Goal: Task Accomplishment & Management: Manage account settings

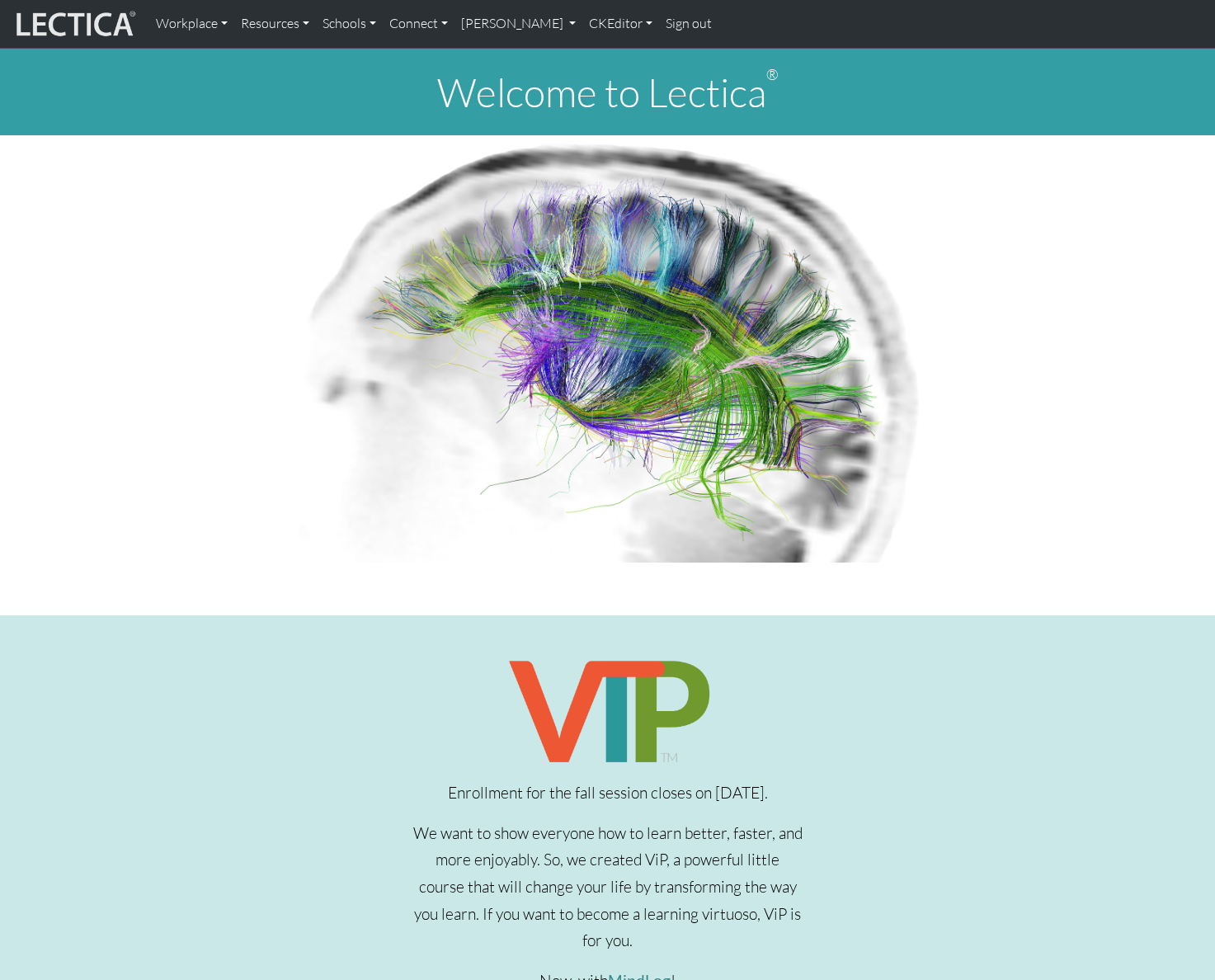
click at [566, 24] on link "[PERSON_NAME]" at bounding box center [518, 24] width 128 height 34
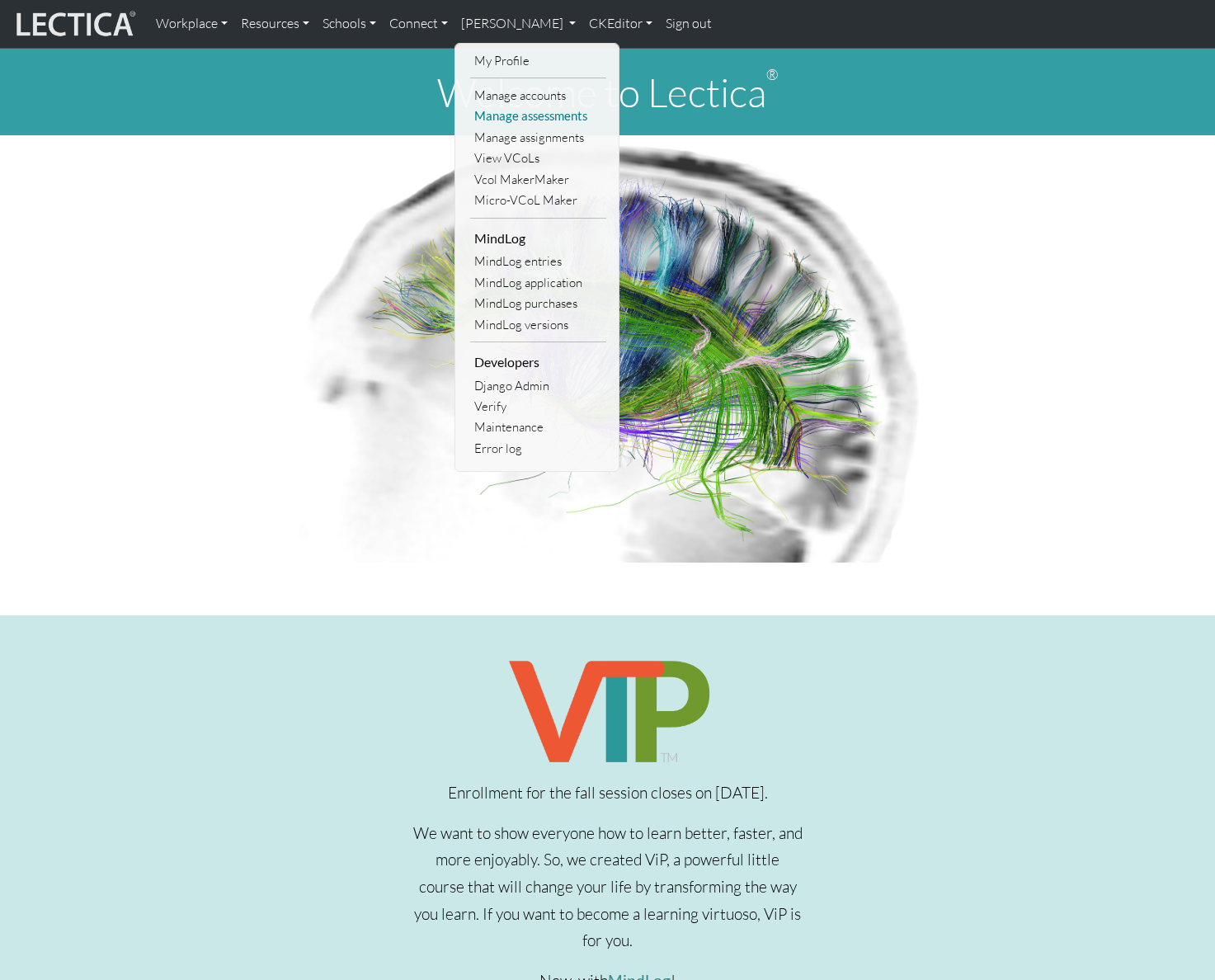
click at [536, 118] on link "Manage assessments" at bounding box center [538, 115] width 136 height 21
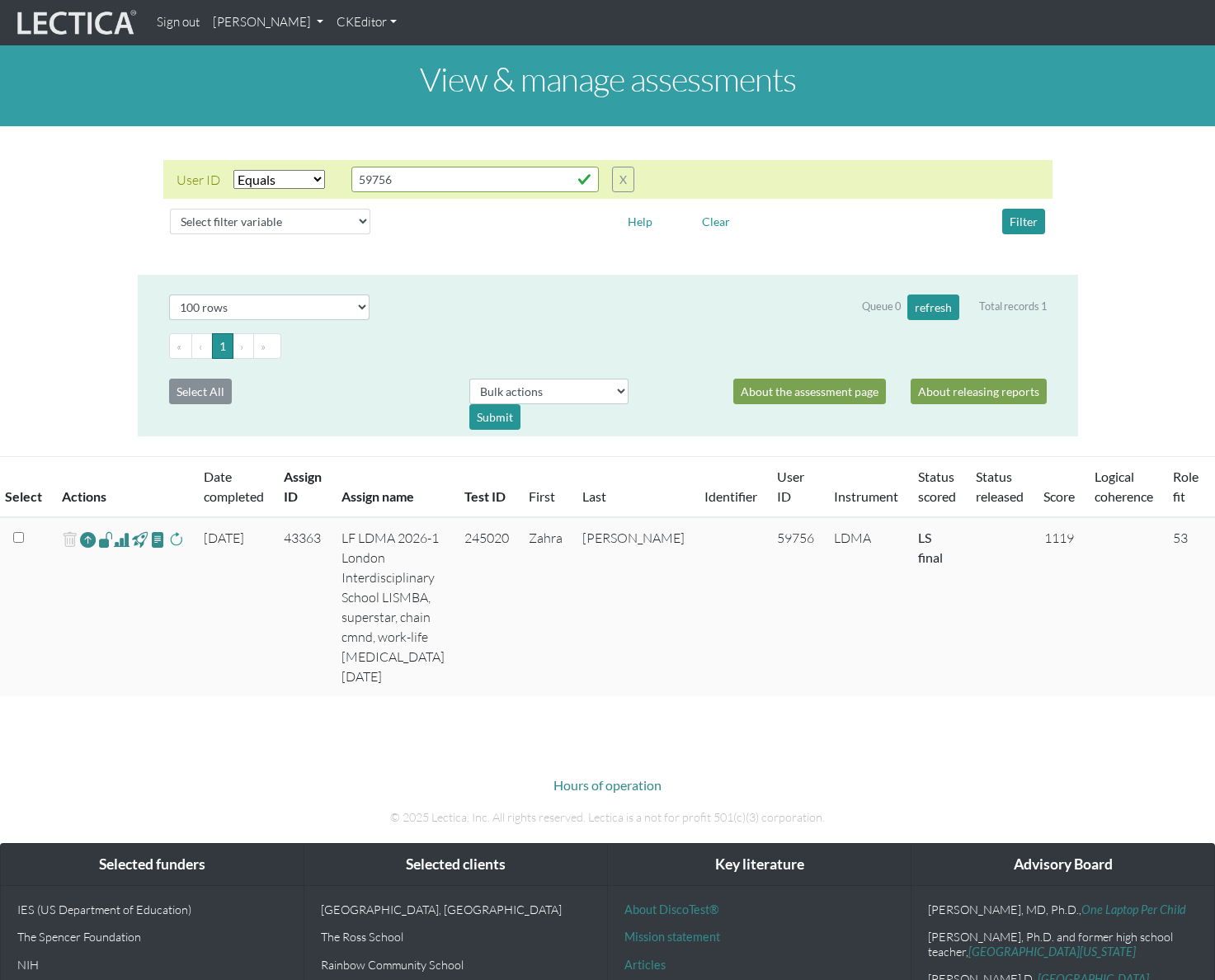
select select "equal"
select select "100"
click at [285, 220] on select "Select filter variable Assignment name Assignment ID Clarity persuasive Clarity…" at bounding box center [269, 221] width 201 height 25
select select "assignment__name"
click at [170, 234] on select "Select filter variable Assignment name Assignment ID Clarity persuasive Clarity…" at bounding box center [269, 221] width 201 height 25
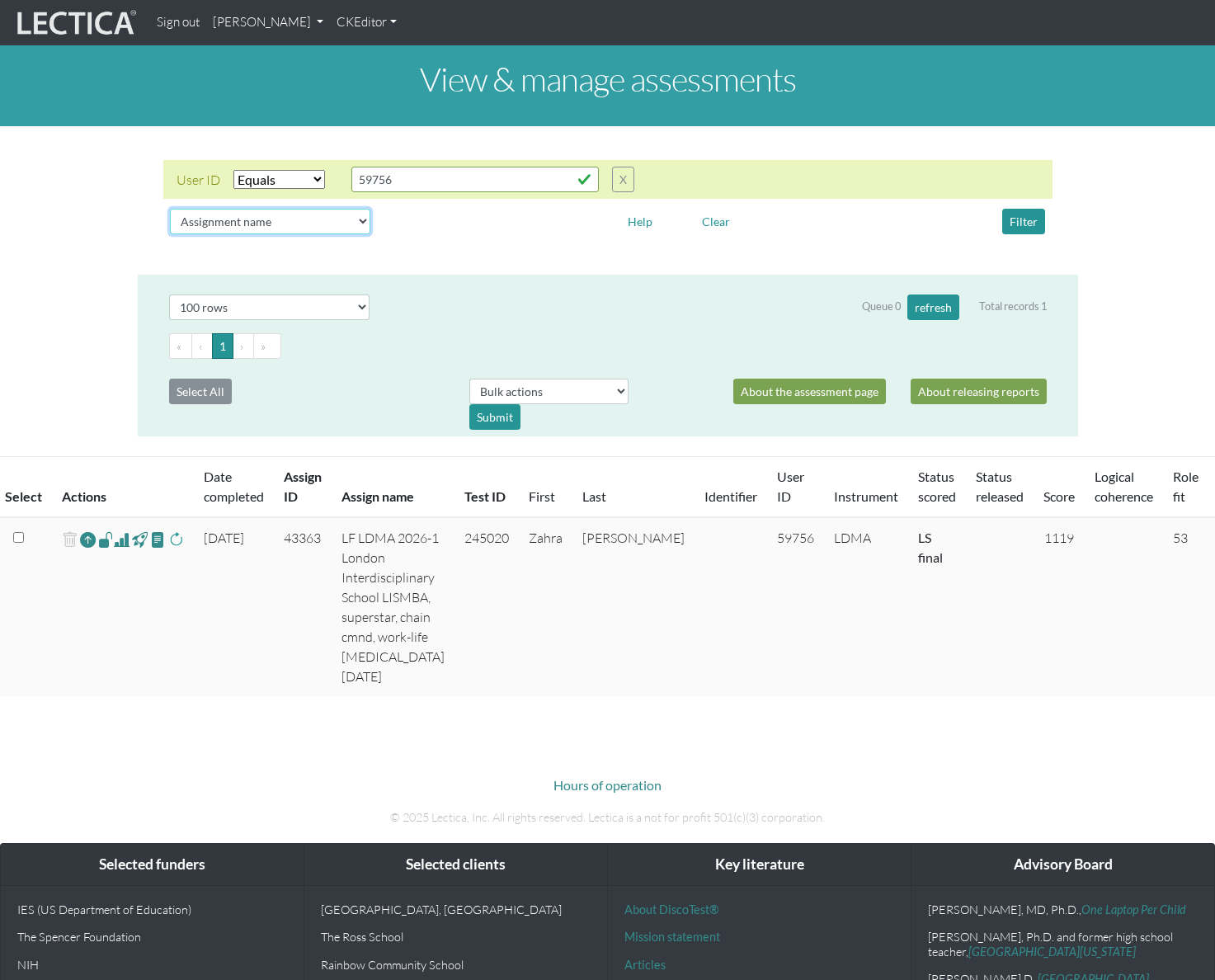
select select
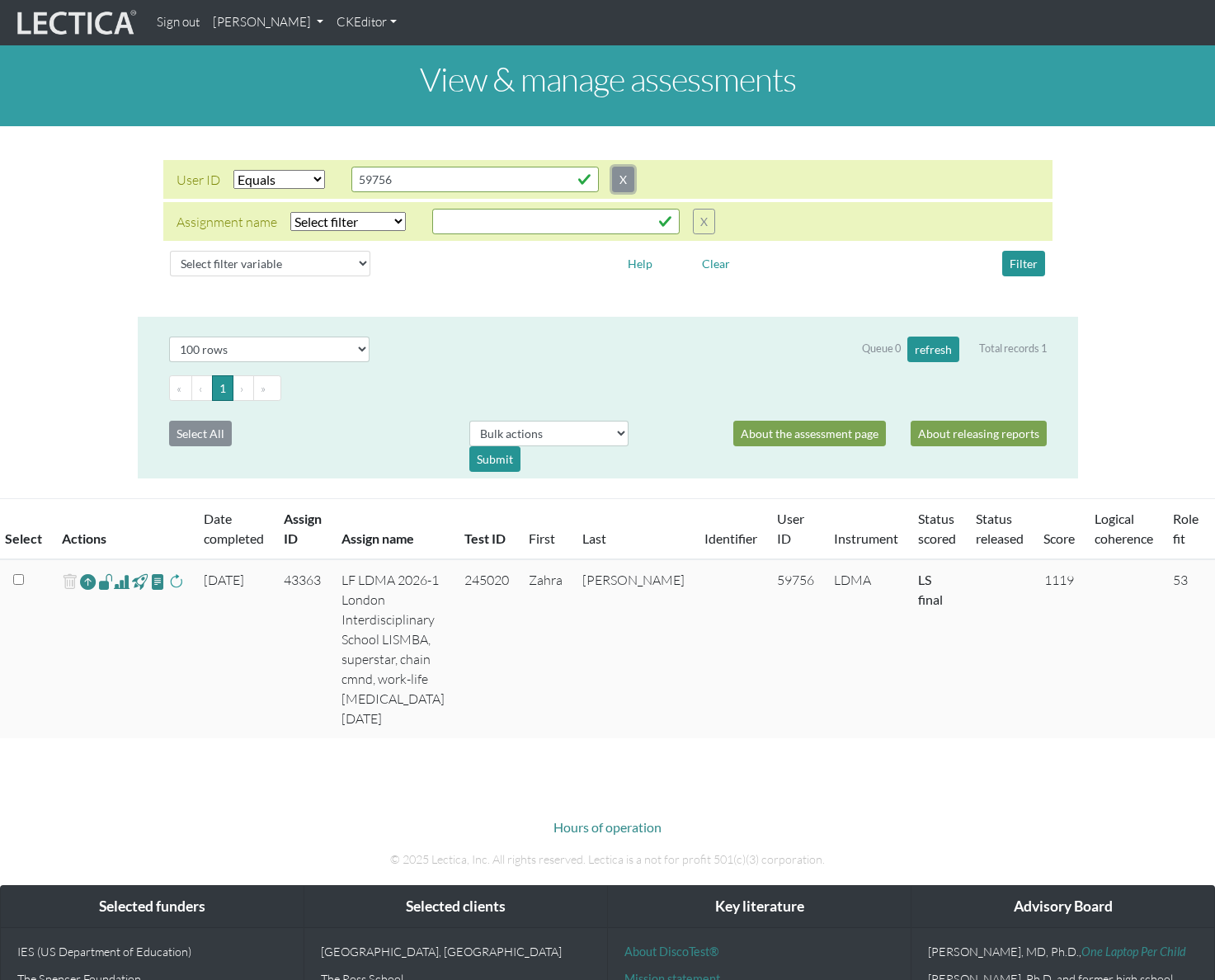
click at [632, 182] on button "X" at bounding box center [623, 180] width 23 height 25
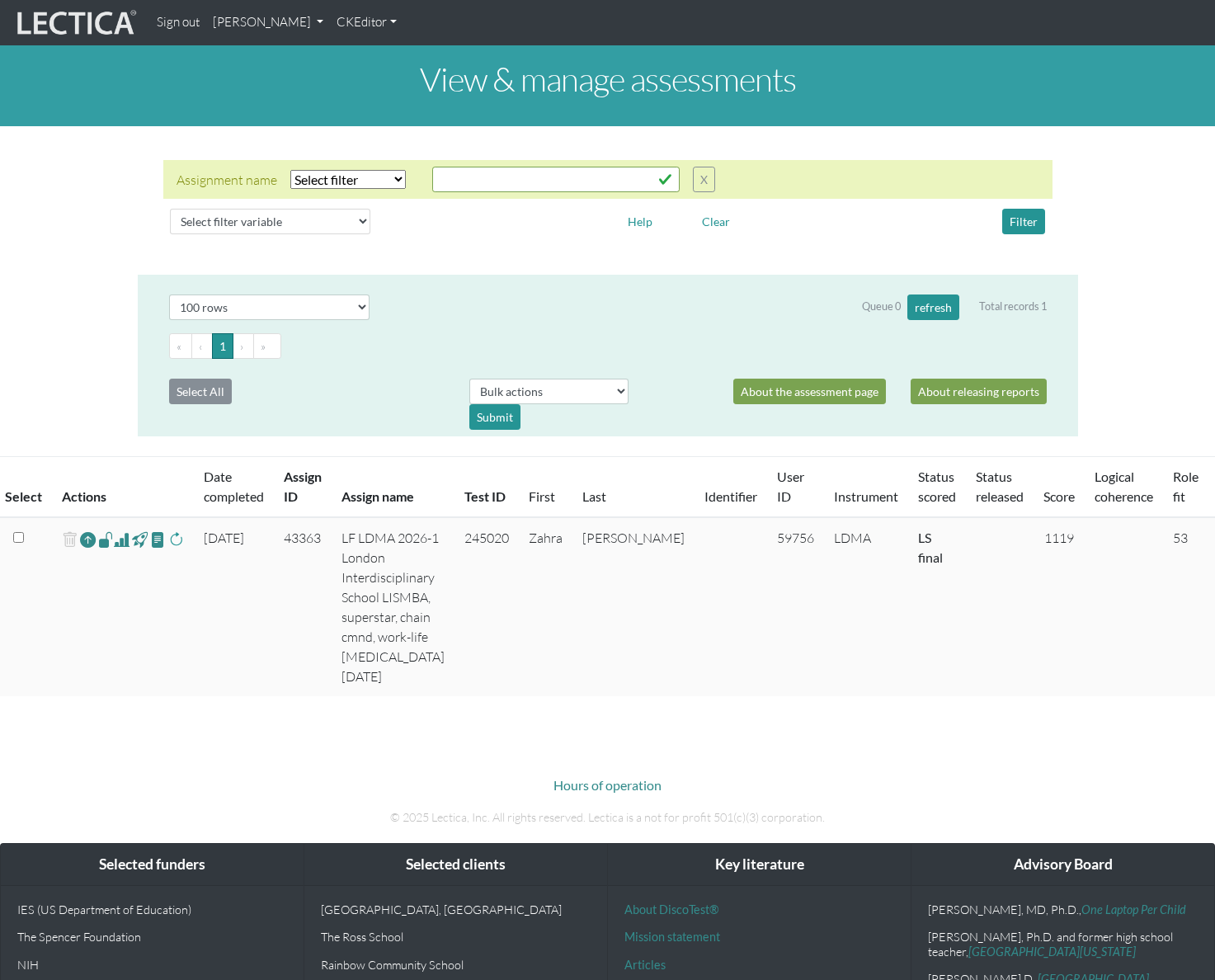
click at [373, 181] on select "Select filter Equals Does not equal Contains Does not contain Starts with Ends …" at bounding box center [348, 179] width 115 height 19
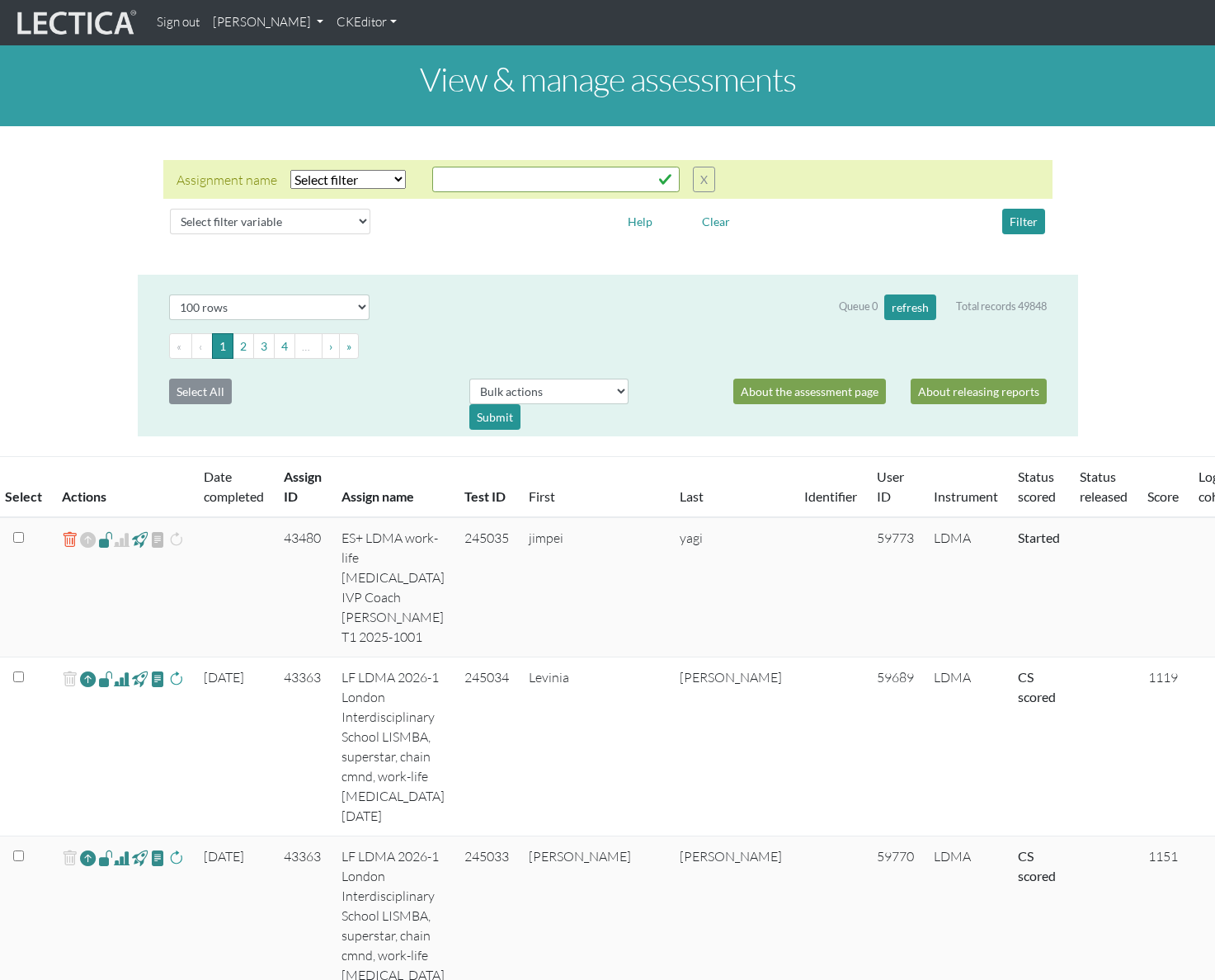
select select "icontains"
click at [290, 170] on select "Select filter Equals Does not equal Contains Does not contain Starts with Ends …" at bounding box center [348, 179] width 115 height 19
click at [460, 201] on div "Assignment name Select filter Equals Does not equal Contains Does not contain S…" at bounding box center [607, 200] width 914 height 81
click at [472, 188] on input "text" at bounding box center [555, 180] width 248 height 25
type input "LISMBA"
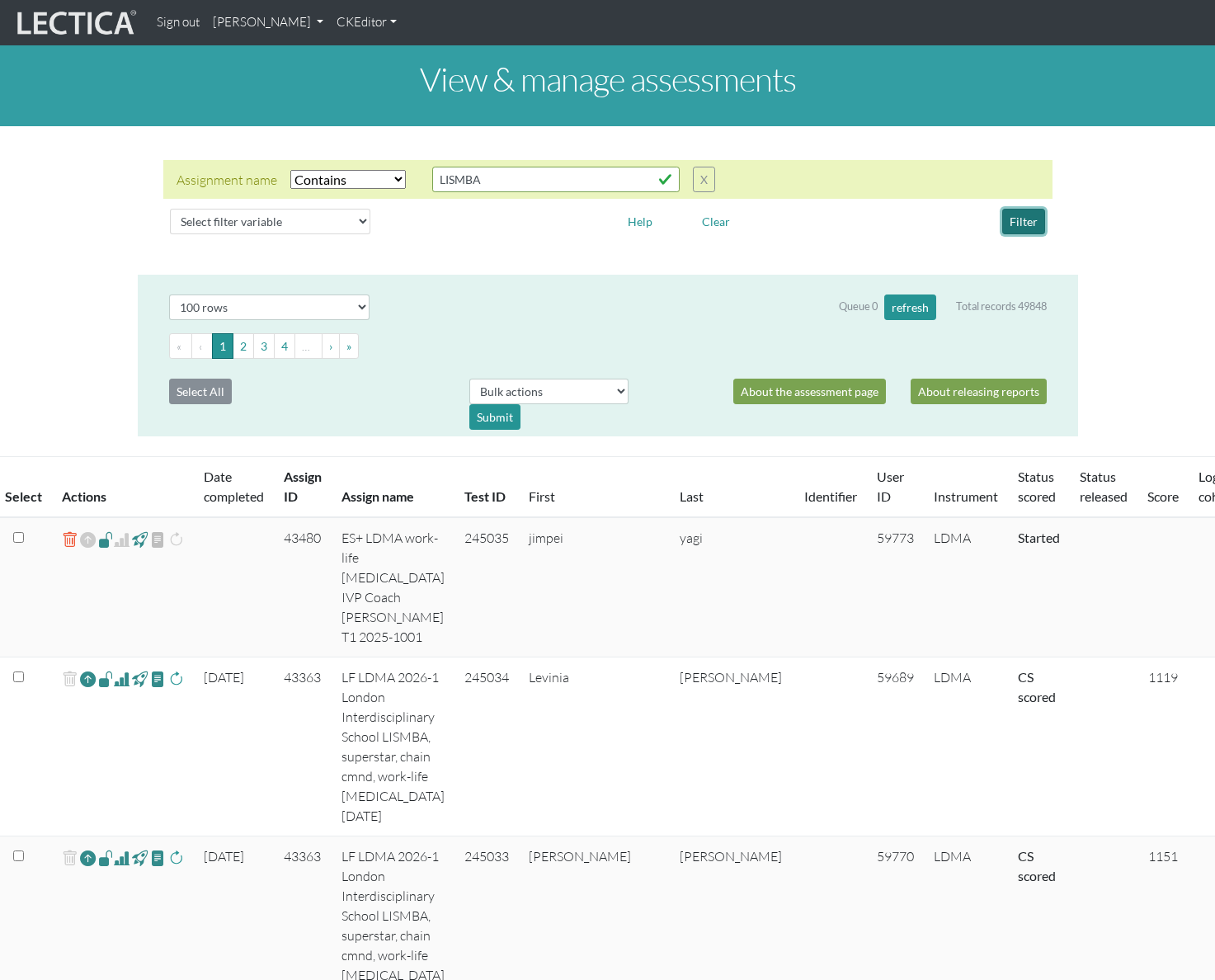
click at [1030, 217] on button "Filter" at bounding box center [1024, 221] width 43 height 25
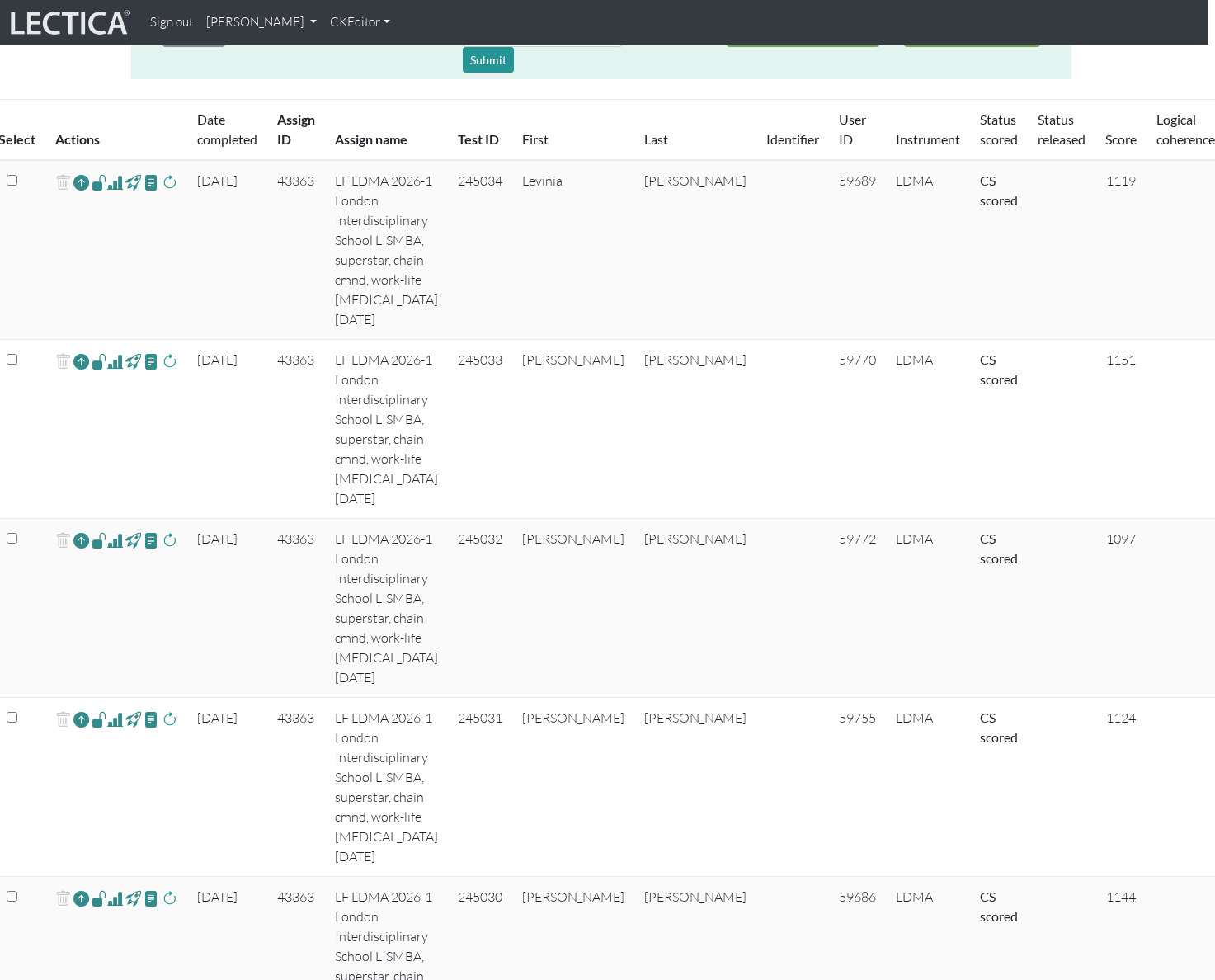
scroll to position [359, 6]
click at [302, 183] on td "43363" at bounding box center [297, 249] width 58 height 180
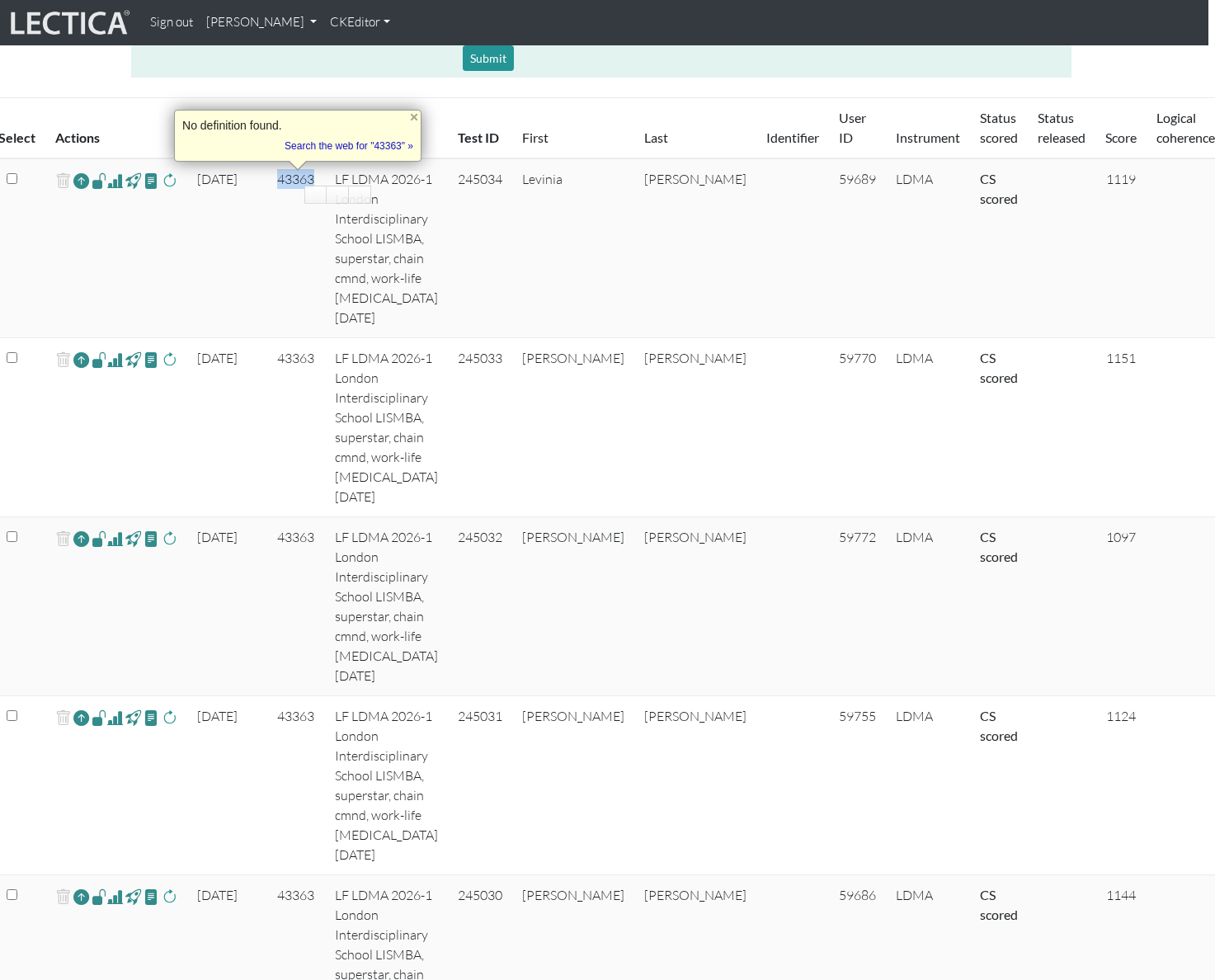
copy td "43363"
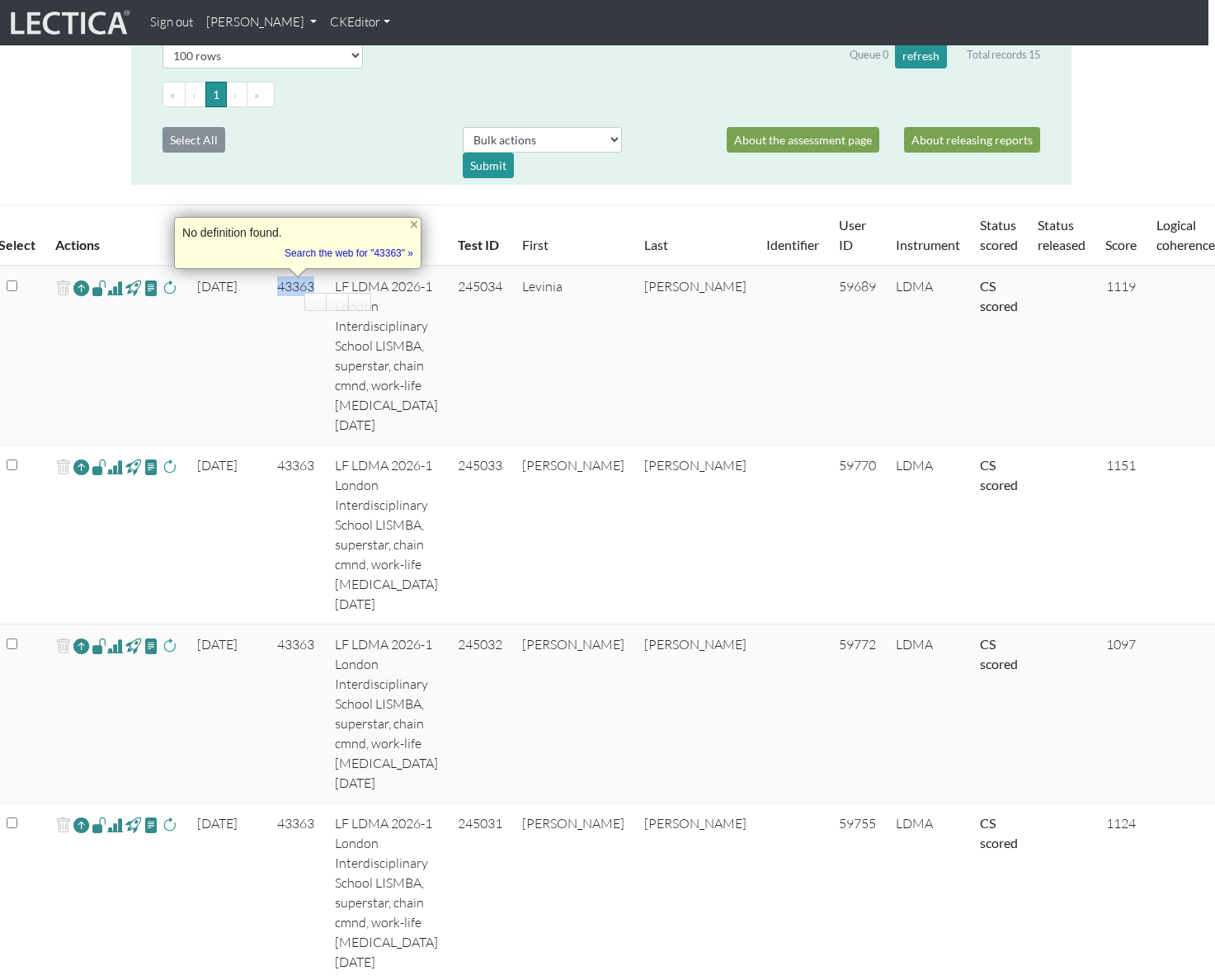
scroll to position [0, 6]
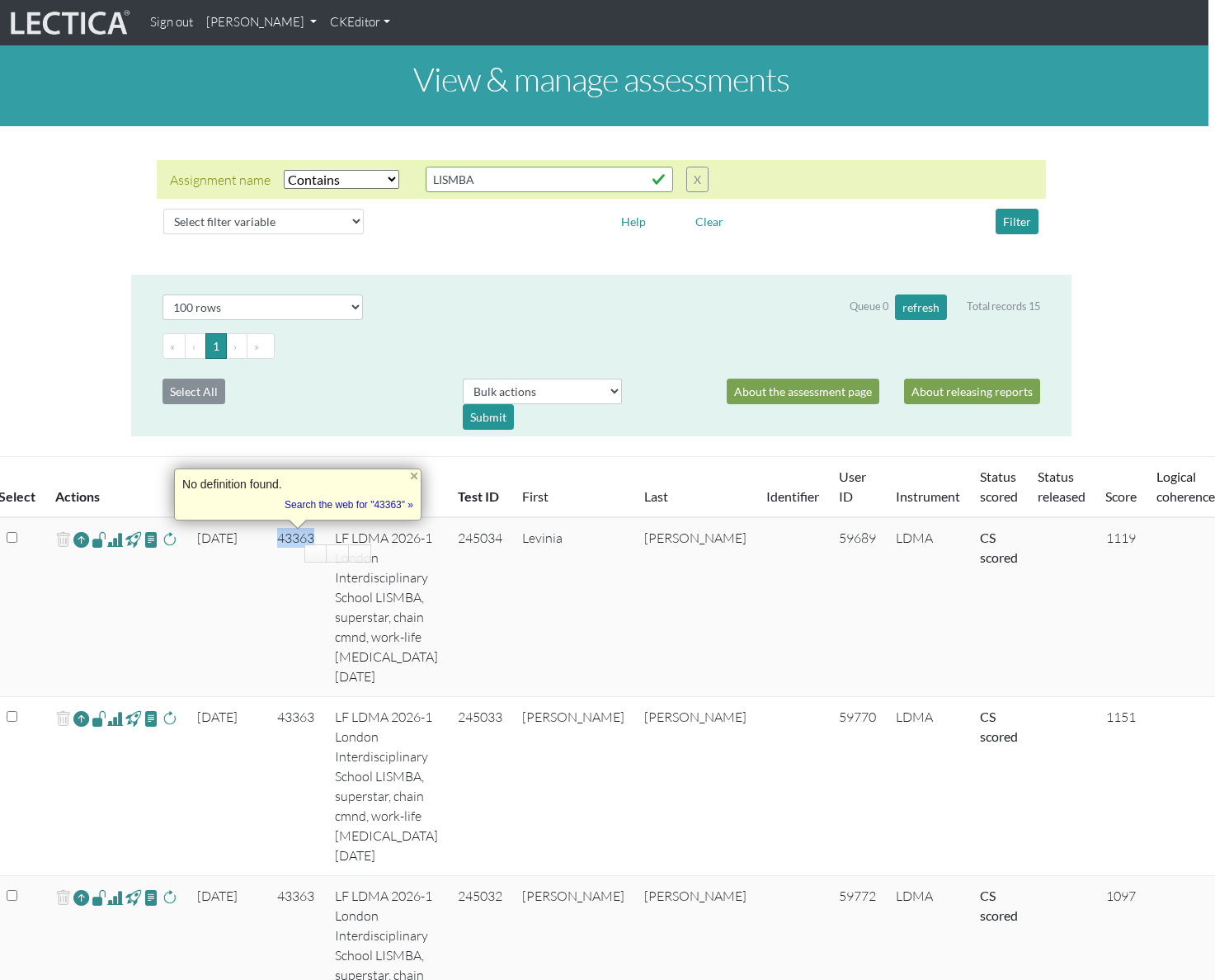
click at [288, 30] on link "Alessandro Madruga Correia" at bounding box center [261, 22] width 123 height 32
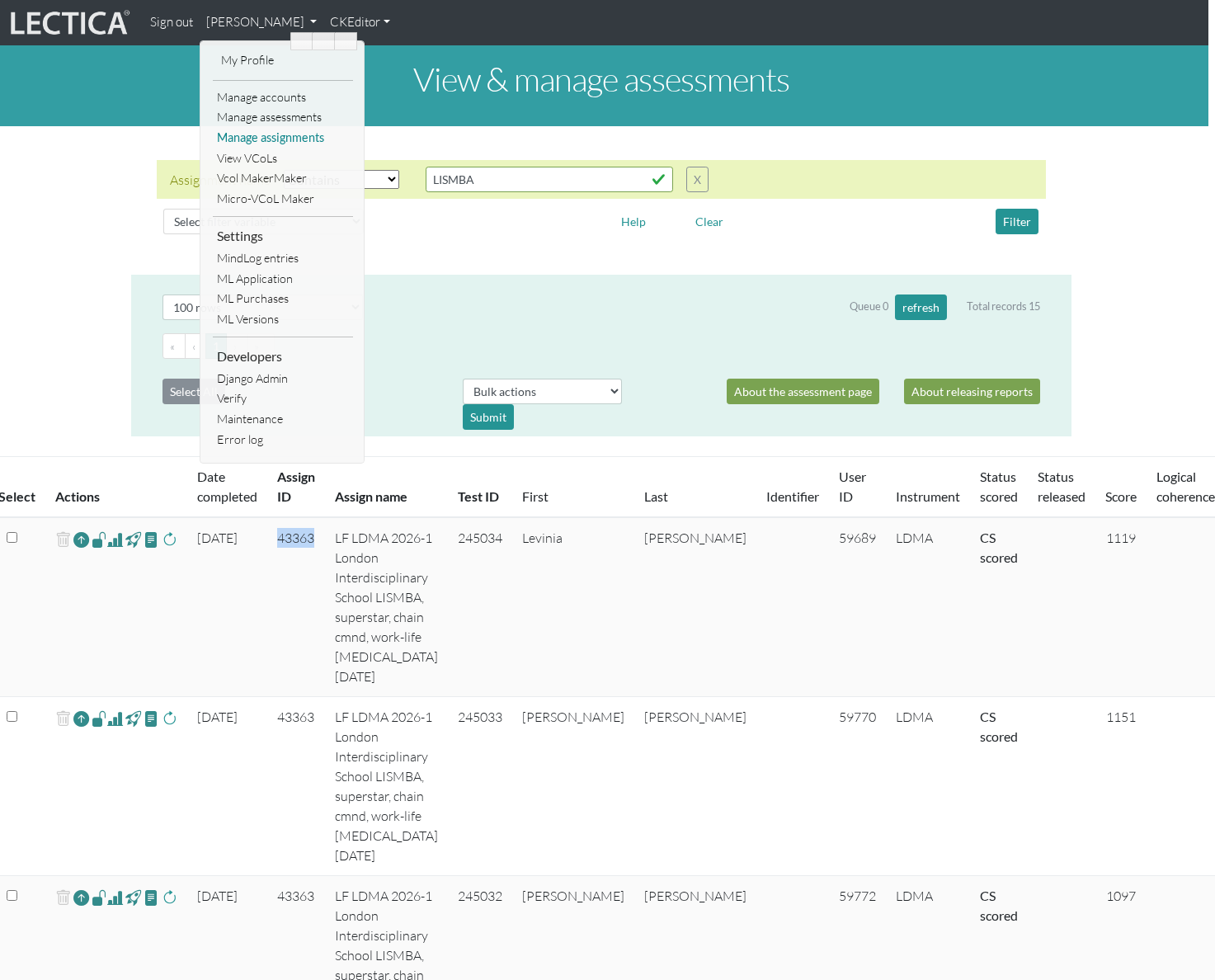
click at [285, 142] on link "Manage assignments" at bounding box center [283, 138] width 141 height 21
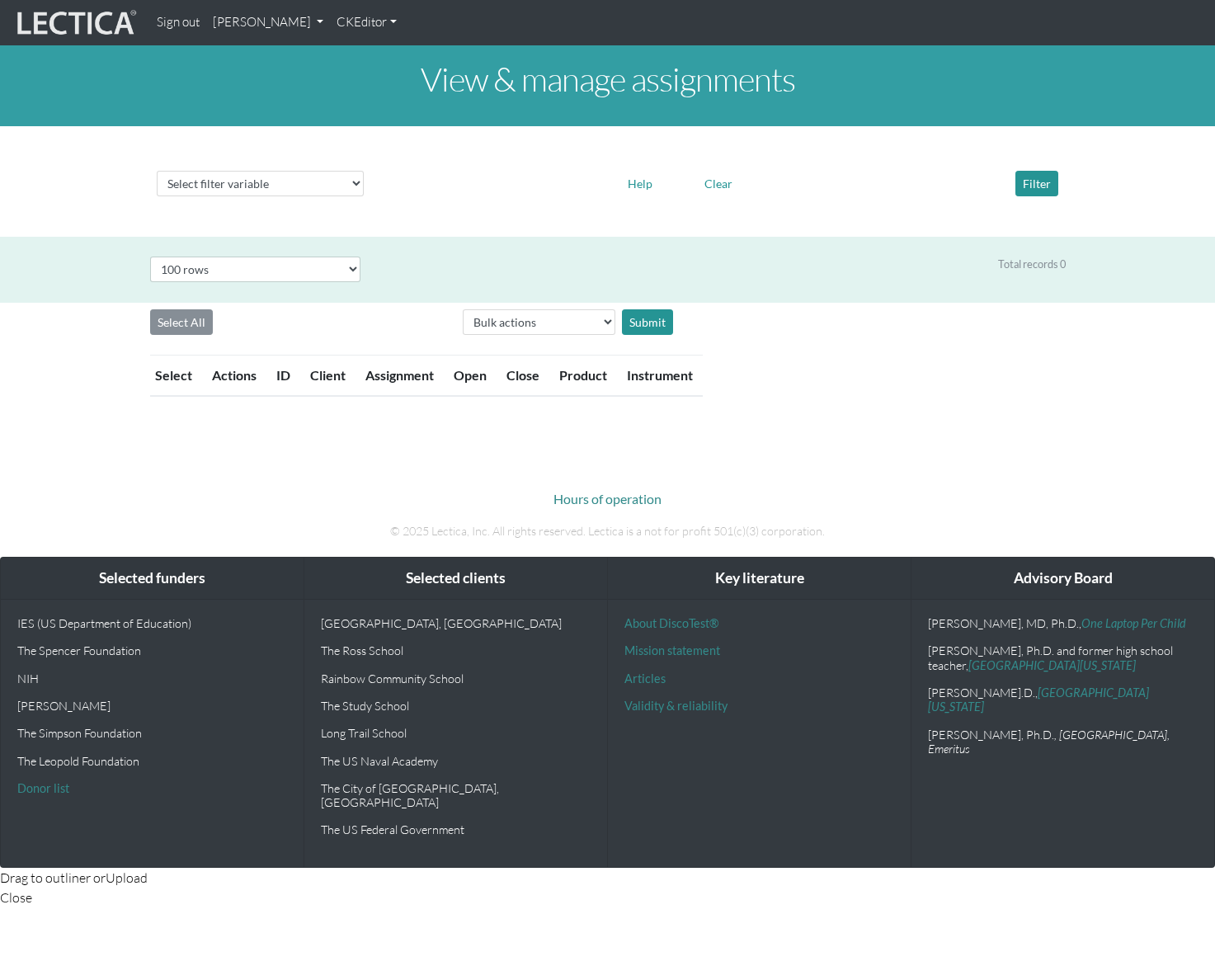
select select "100"
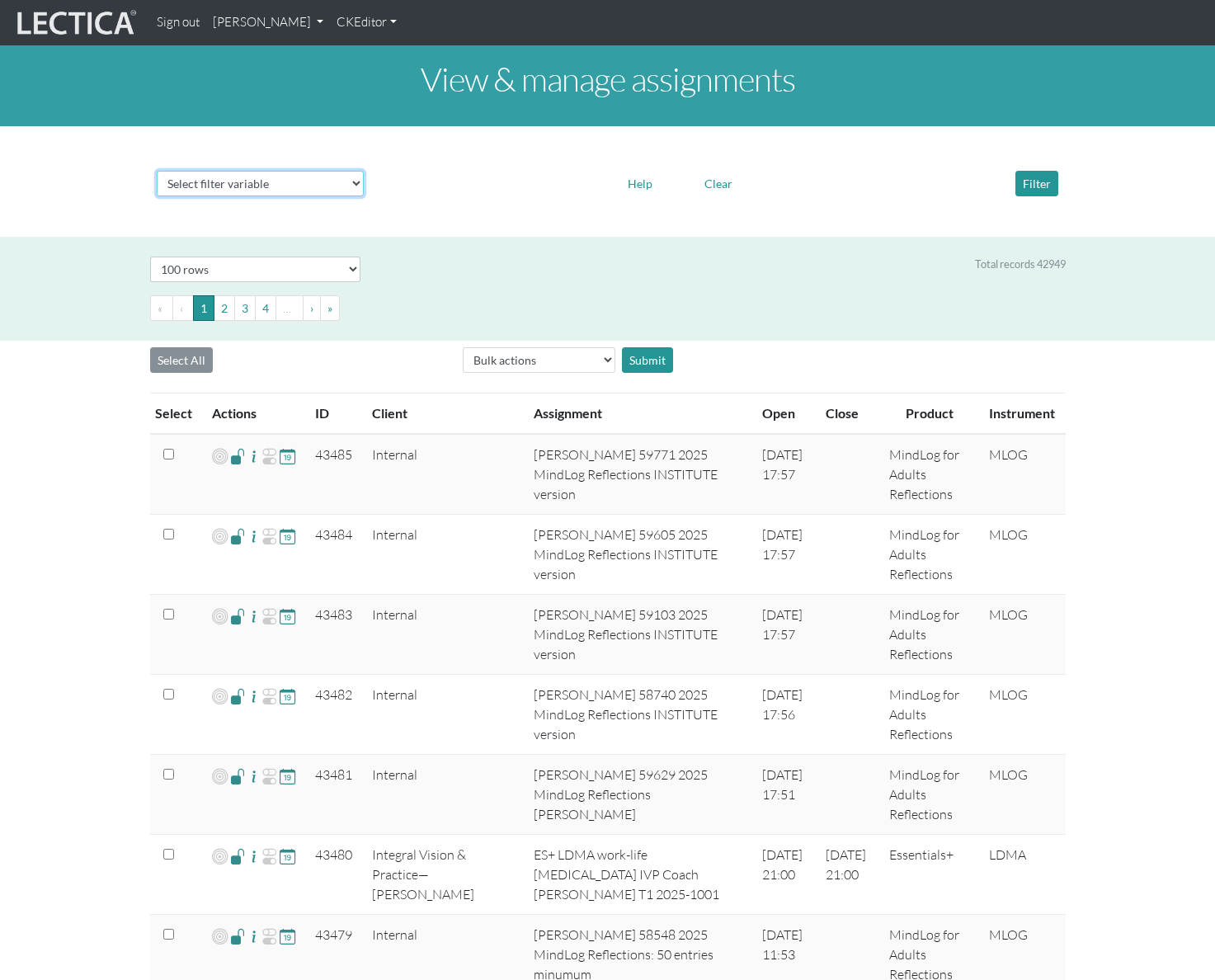
click at [309, 179] on select "Select filter variable Assignment name Assignment ID Client name Date open Date…" at bounding box center [260, 183] width 207 height 25
select select "id"
click at [157, 196] on select "Select filter variable Assignment name Assignment ID Client name Date open Date…" at bounding box center [260, 183] width 207 height 25
select select
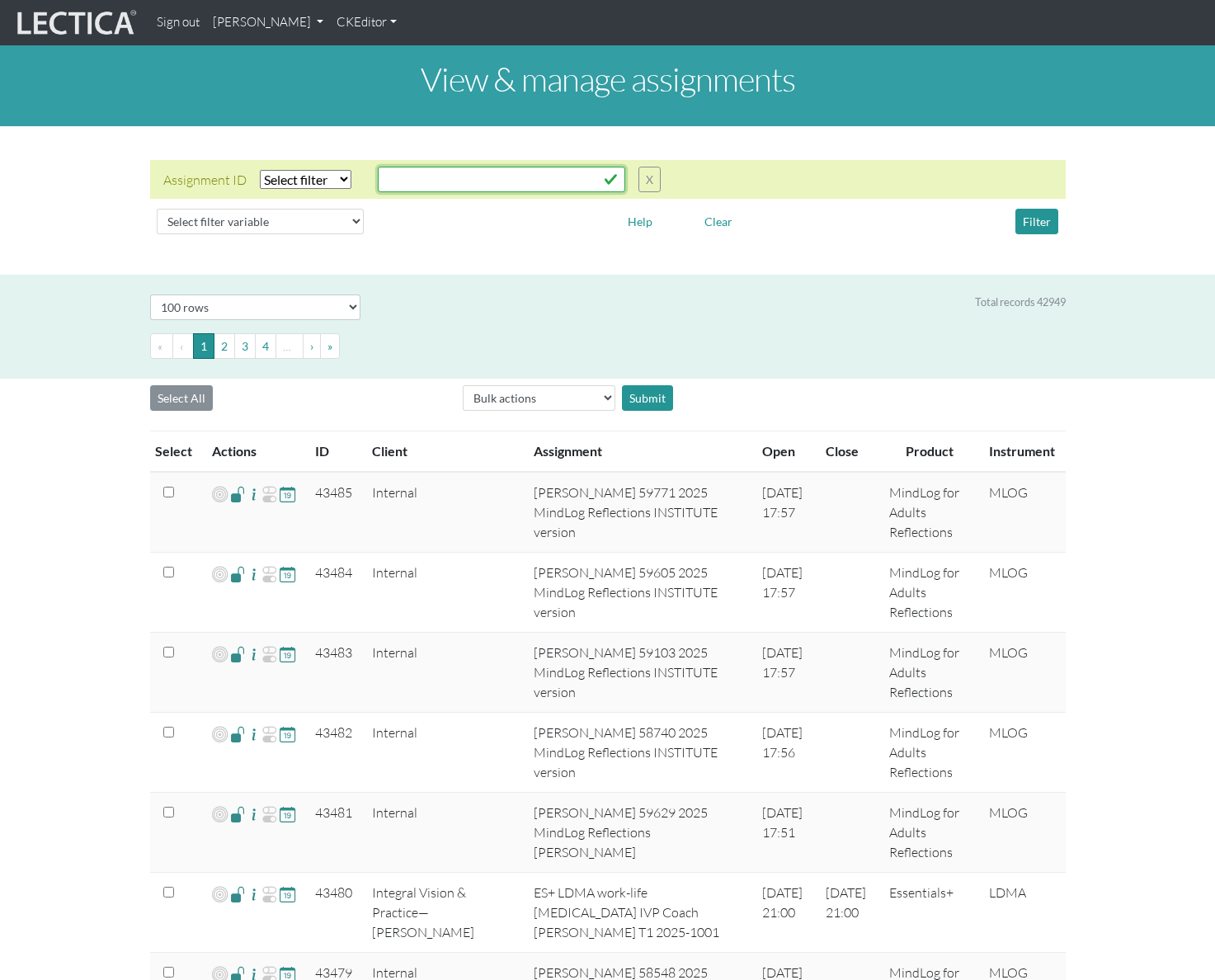
click at [422, 181] on input "text" at bounding box center [501, 180] width 248 height 25
paste input "43363"
type input "43363"
click at [322, 179] on select "Select filter Equals List Greater than Less than" at bounding box center [305, 179] width 92 height 19
select select "equal"
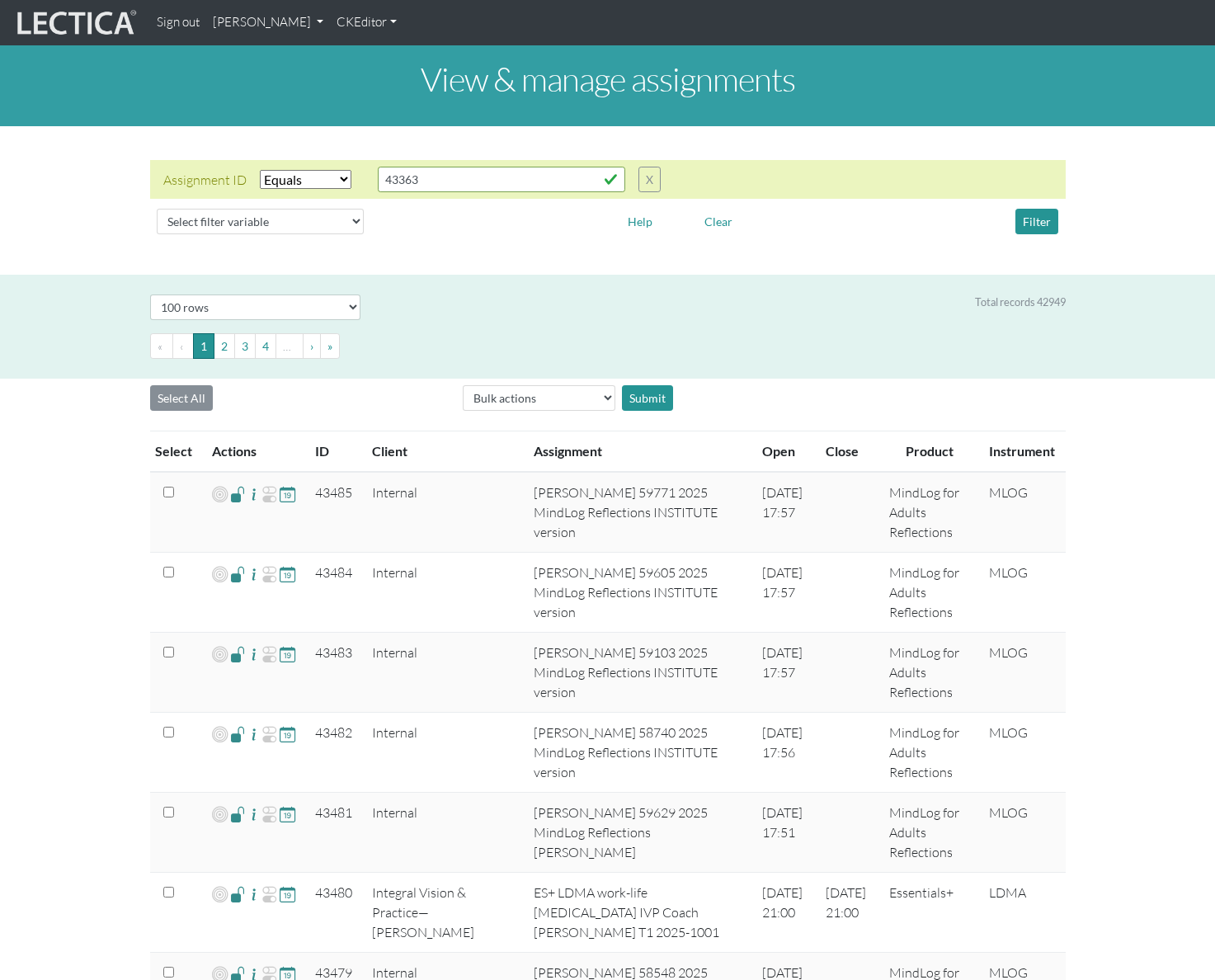
click at [260, 170] on select "Select filter Equals List Greater than Less than" at bounding box center [305, 179] width 92 height 19
click at [1053, 220] on button "Filter" at bounding box center [1036, 221] width 43 height 25
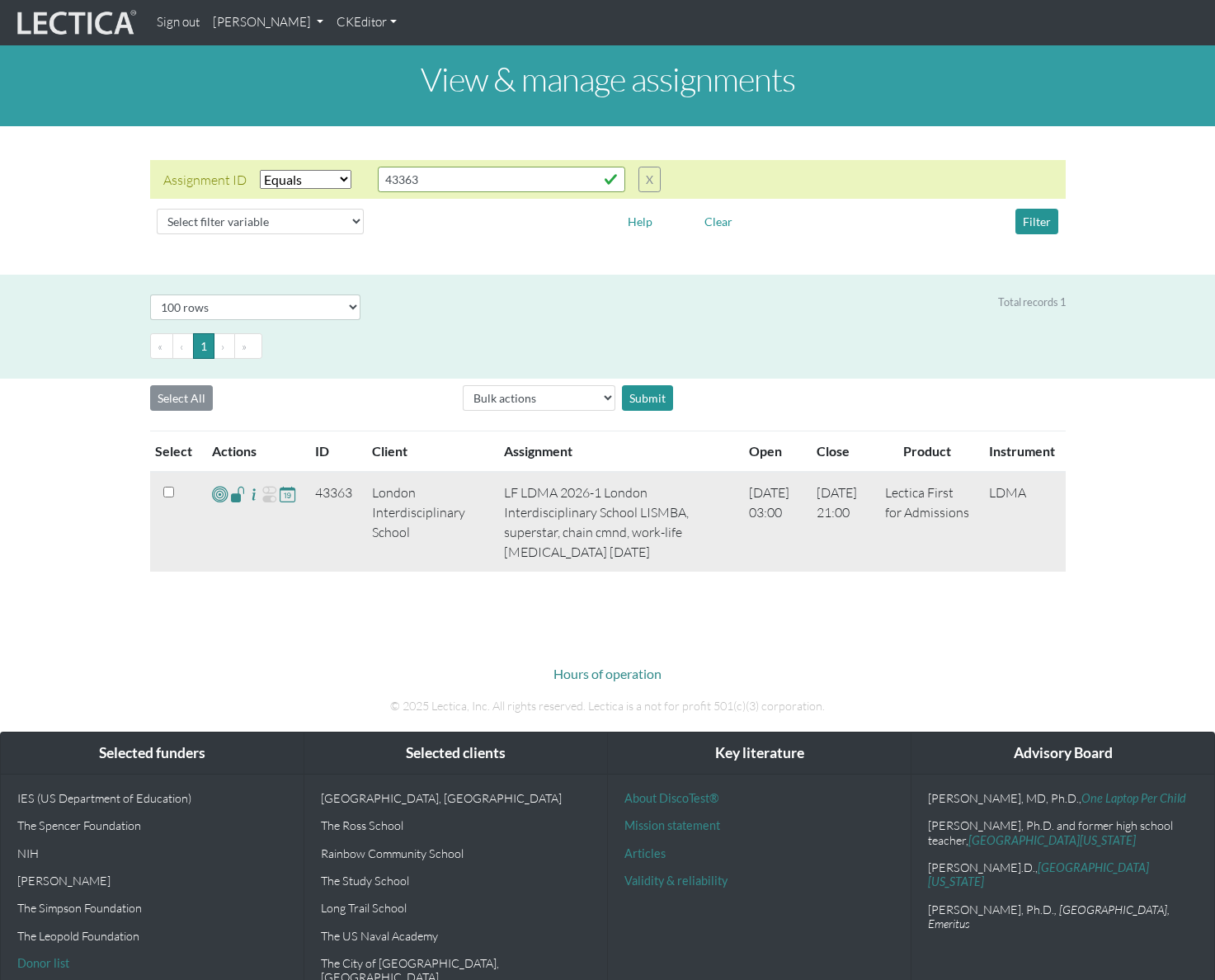
click at [234, 497] on span at bounding box center [238, 494] width 15 height 19
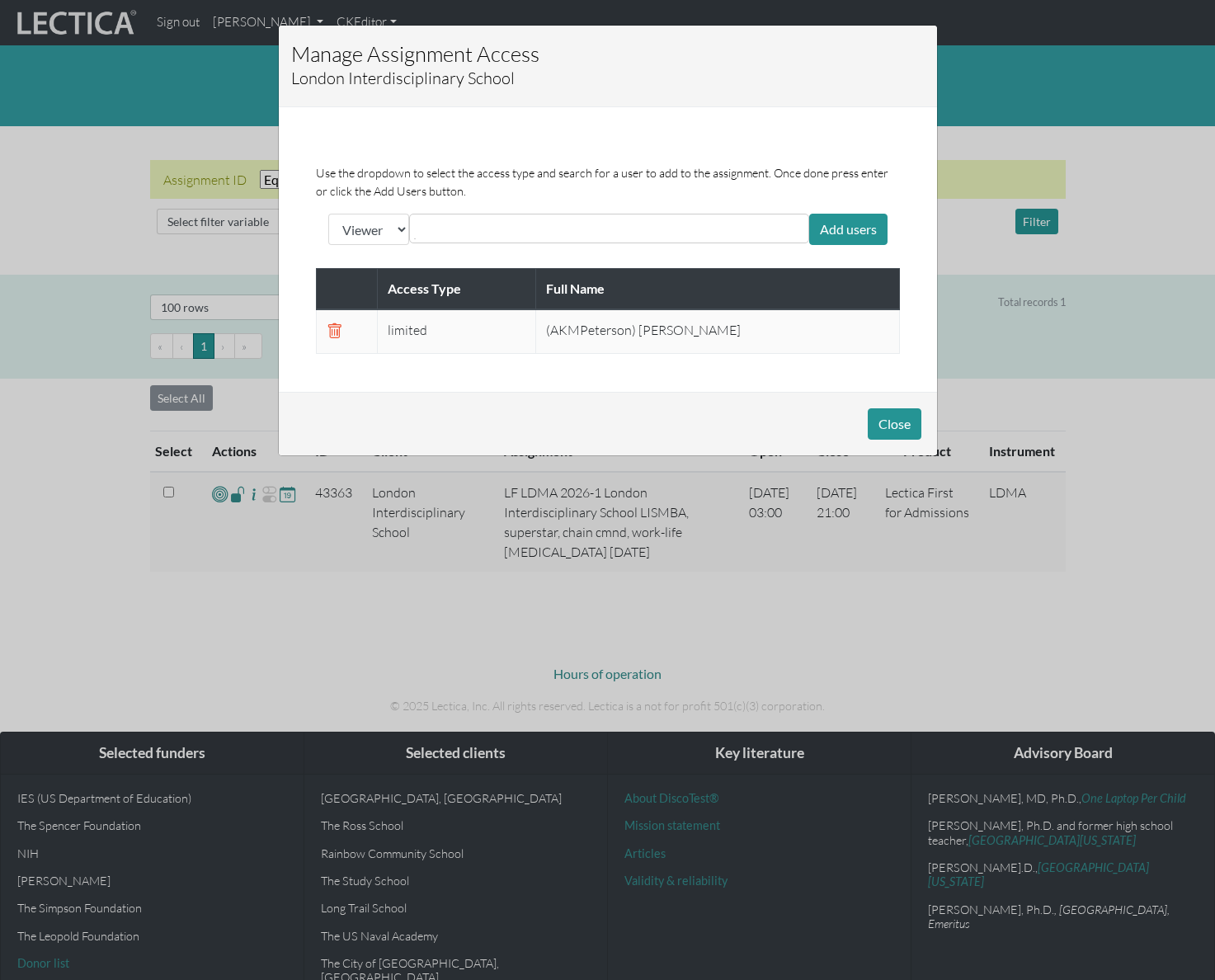
click at [1073, 84] on div "Manage Assignment Access London Interdisciplinary School Use the dropdown to se…" at bounding box center [607, 490] width 1215 height 980
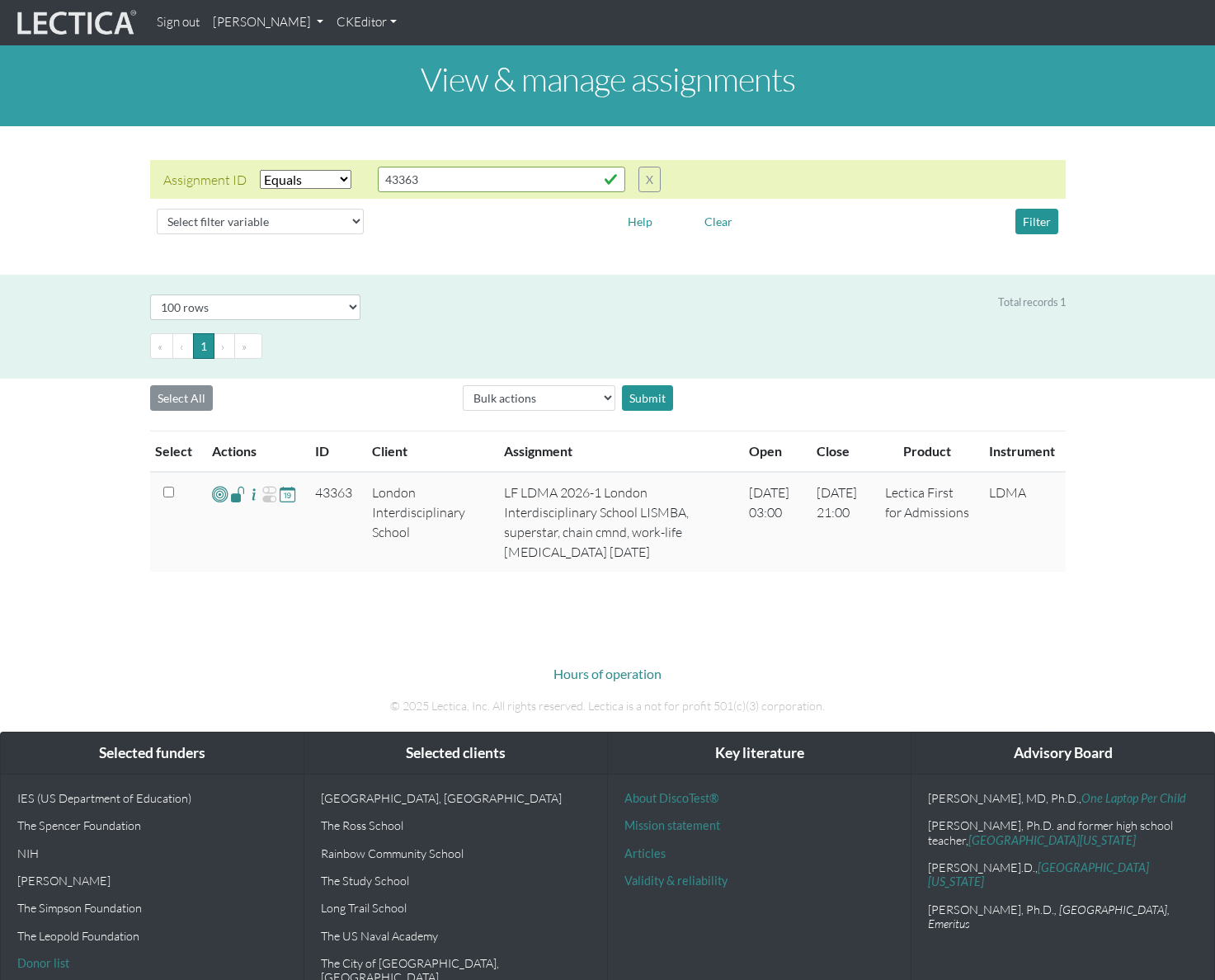
click at [330, 29] on link "Alessandro Madruga Correia" at bounding box center [268, 22] width 123 height 32
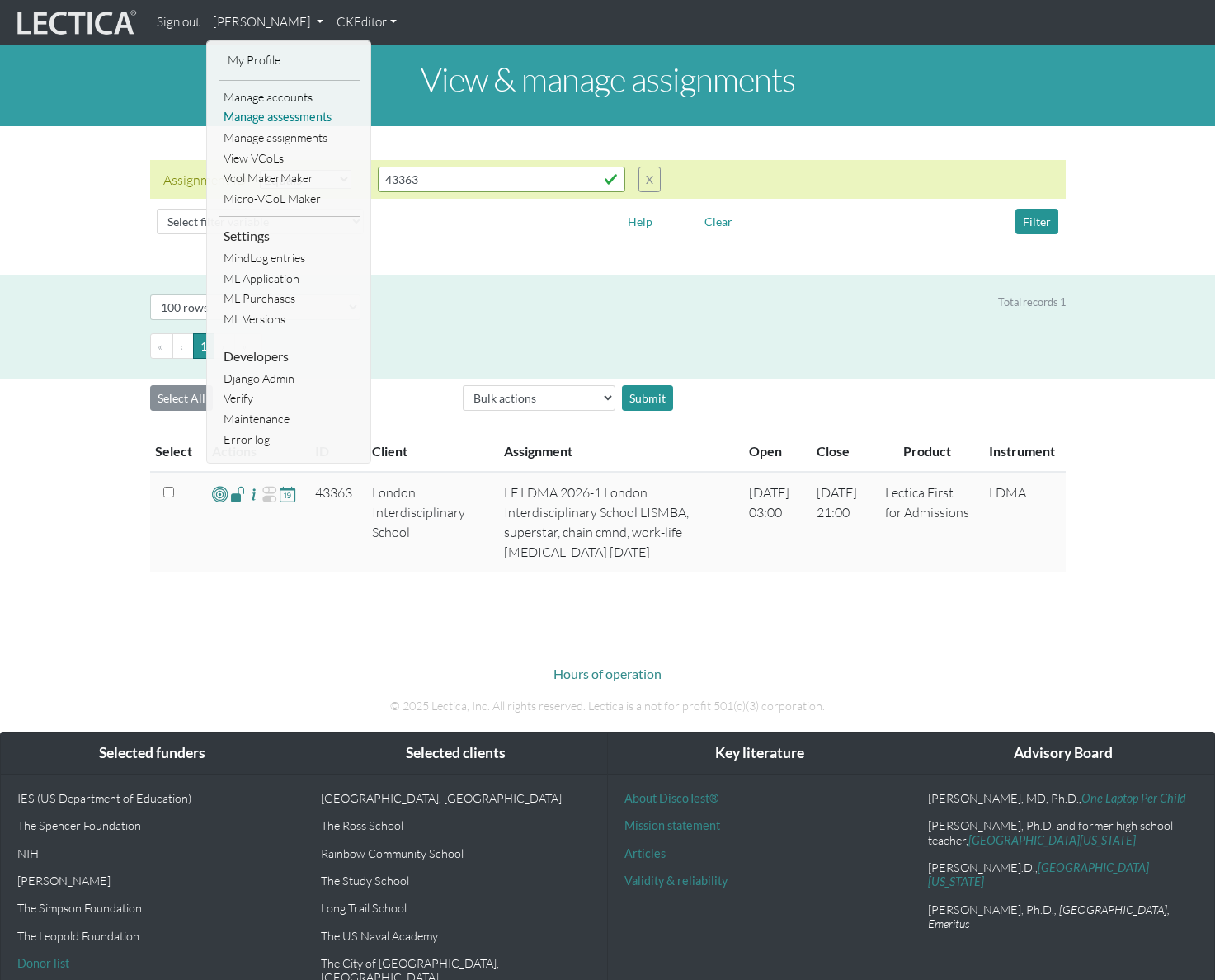
click at [296, 116] on link "Manage assessments" at bounding box center [289, 117] width 141 height 21
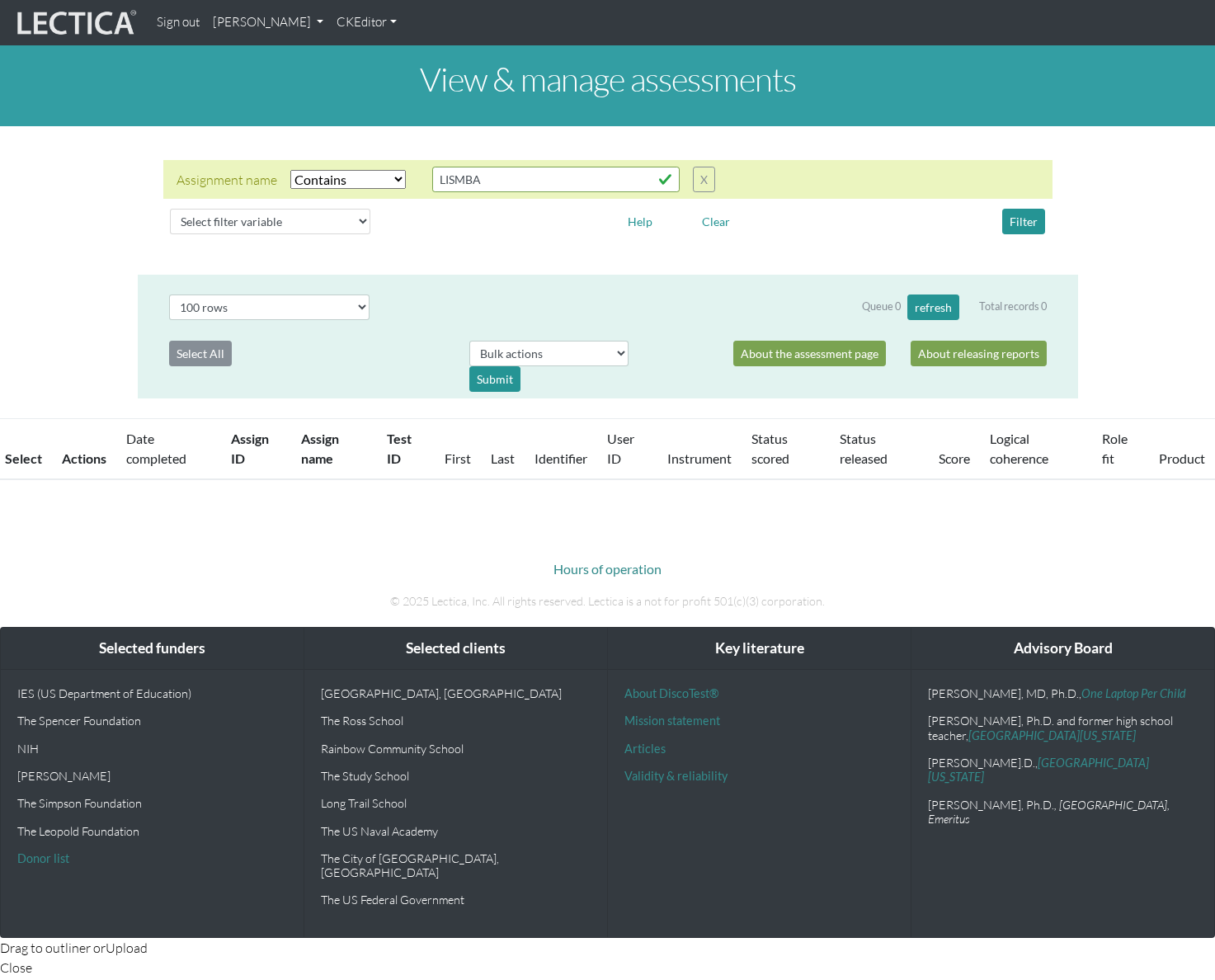
select select "icontains"
select select "100"
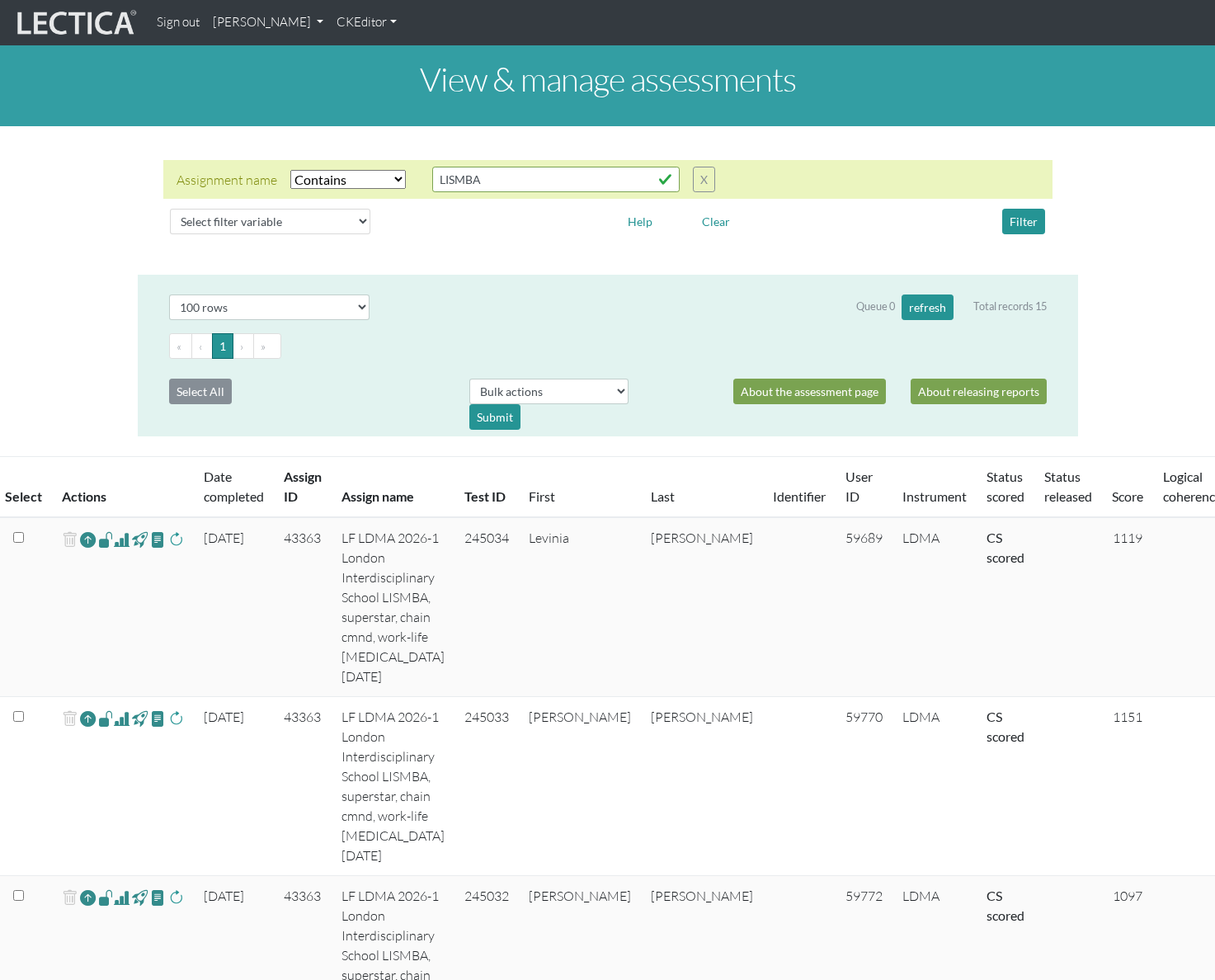
click at [1109, 191] on div "Assignment name Select filter Equals Does not equal Contains Does not contain S…" at bounding box center [607, 201] width 1215 height 122
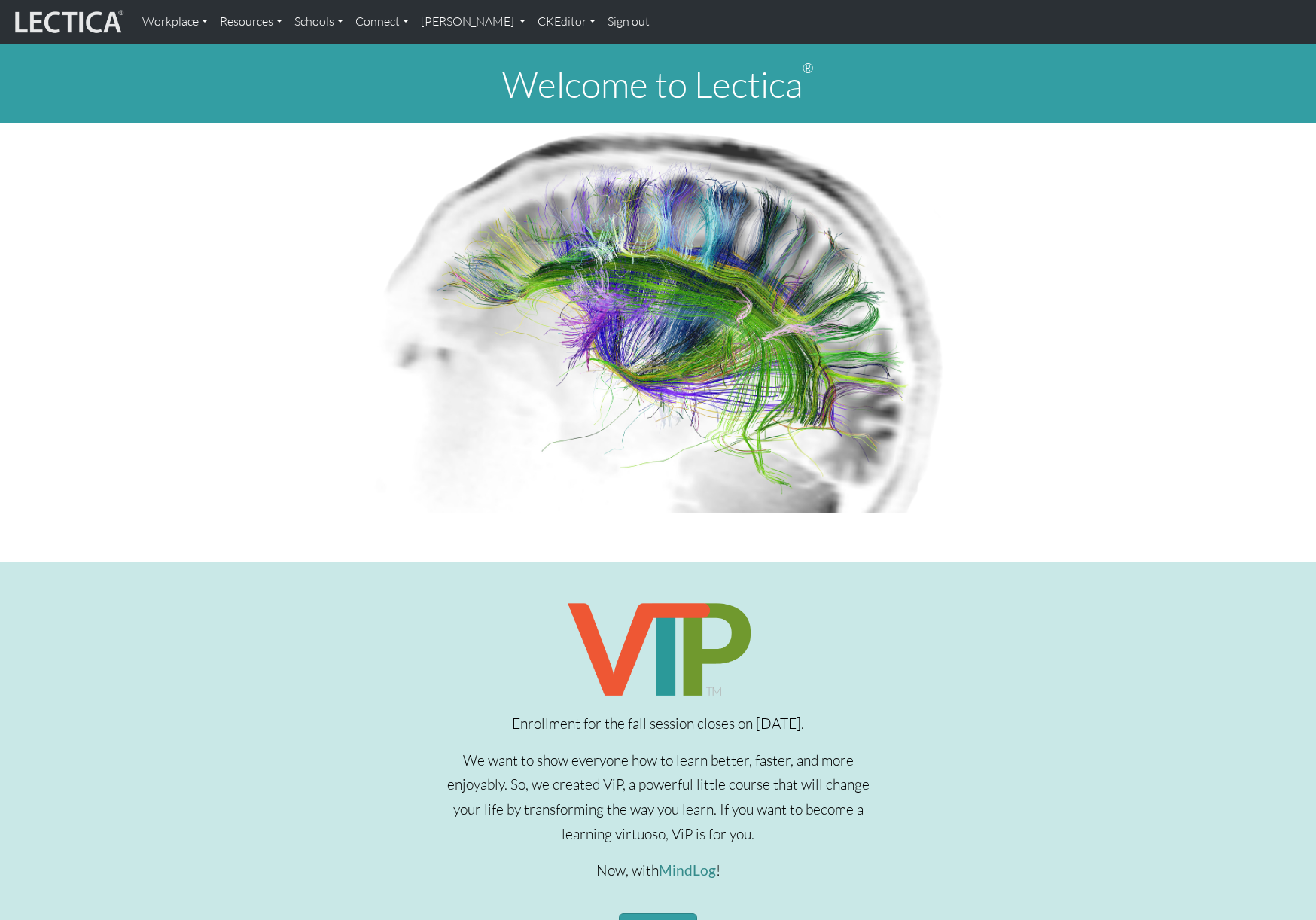
click at [656, 29] on link "Sign out" at bounding box center [628, 22] width 54 height 31
click at [463, 24] on strong "Sign in" at bounding box center [459, 21] width 34 height 14
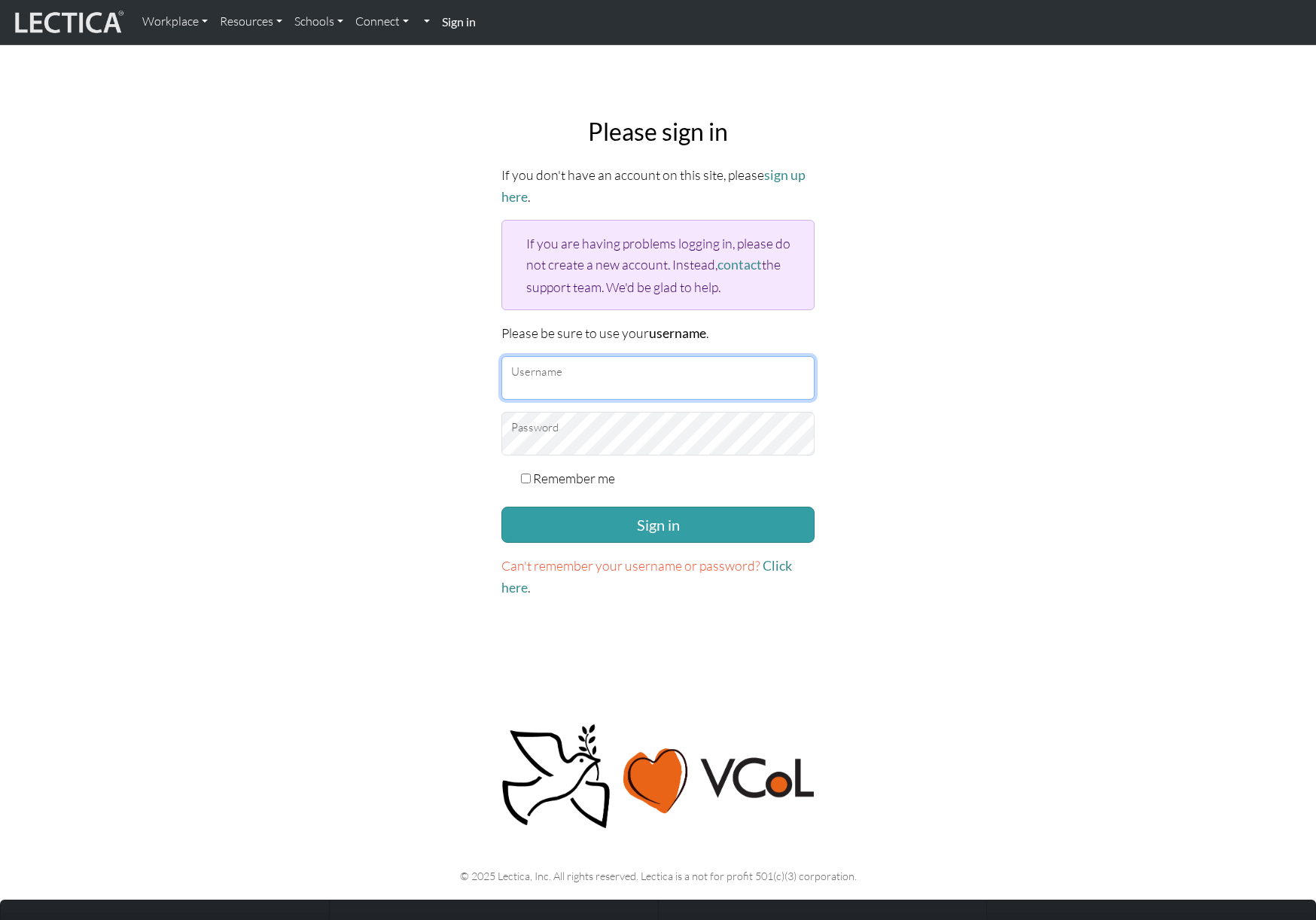
click at [545, 373] on input "Username" at bounding box center [658, 378] width 313 height 44
type input "theodawson"
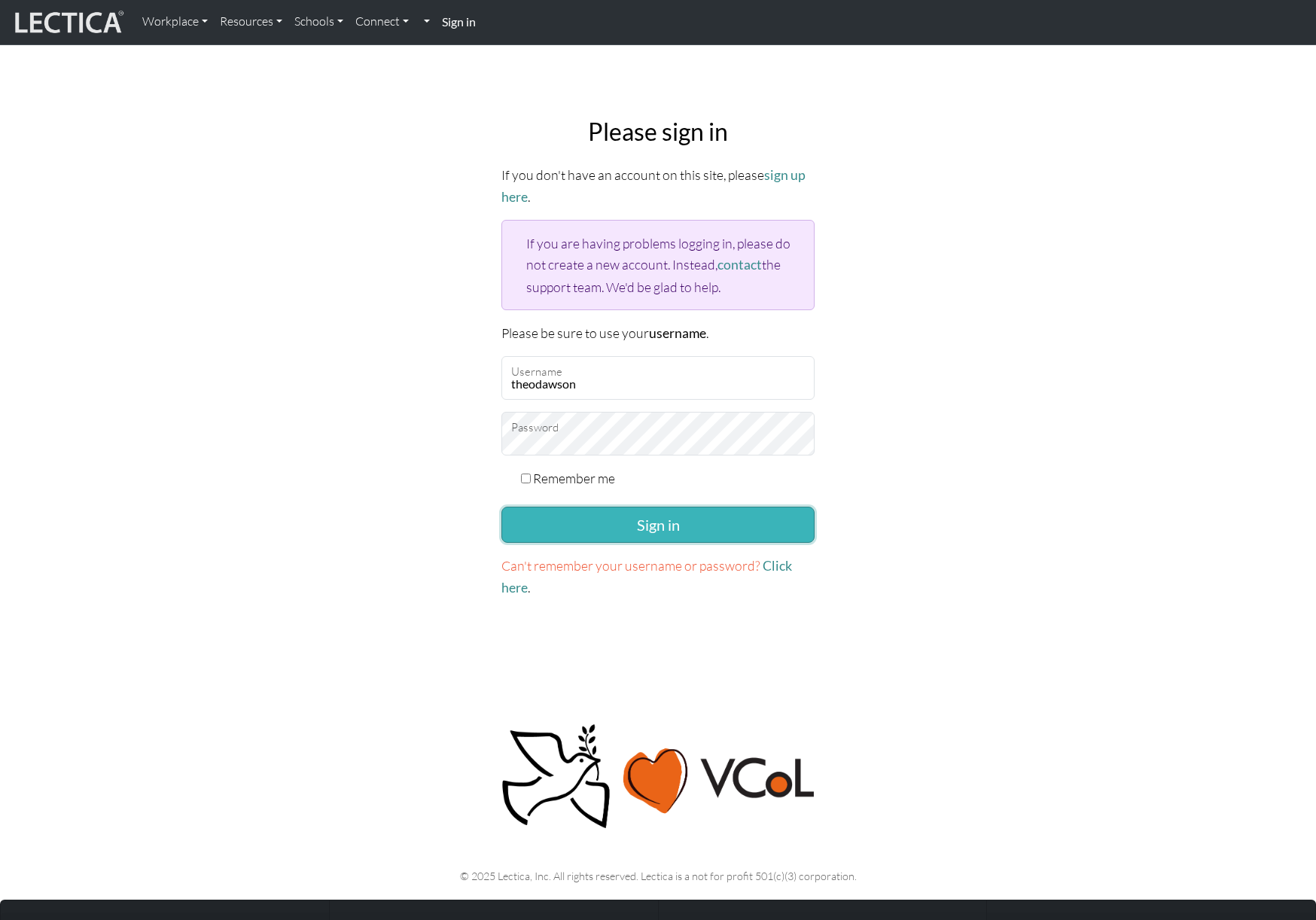
click at [543, 516] on button "Sign in" at bounding box center [658, 525] width 313 height 36
